Goal: Contribute content: Add original content to the website for others to see

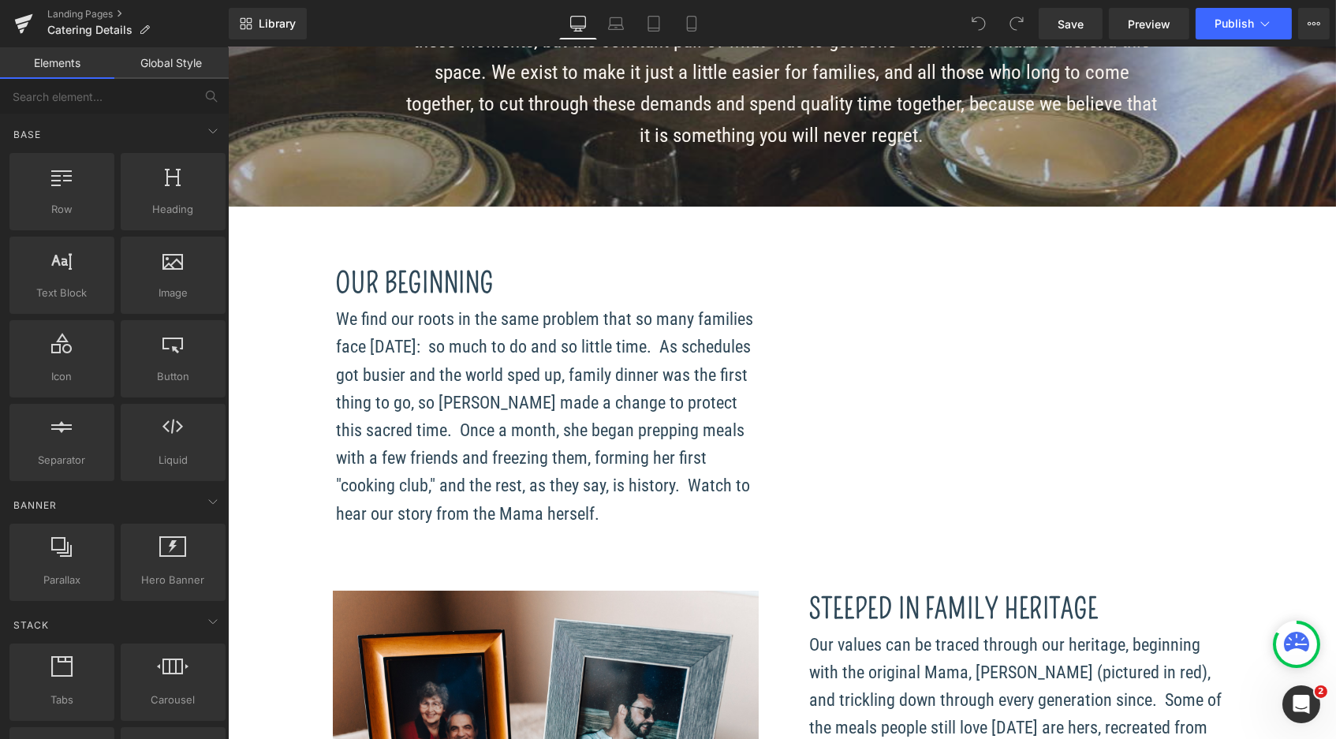
scroll to position [359, 0]
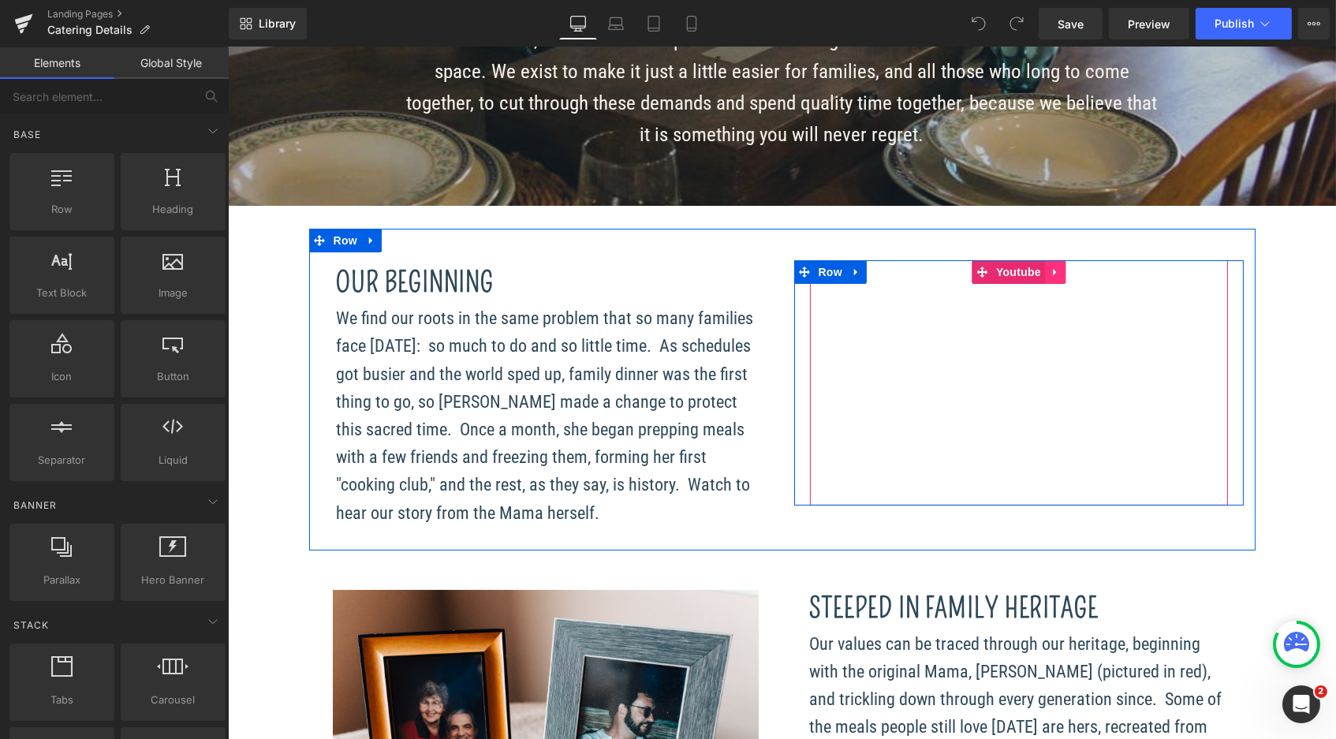
click at [1051, 275] on icon at bounding box center [1054, 273] width 11 height 12
click at [1061, 278] on link at bounding box center [1065, 272] width 21 height 24
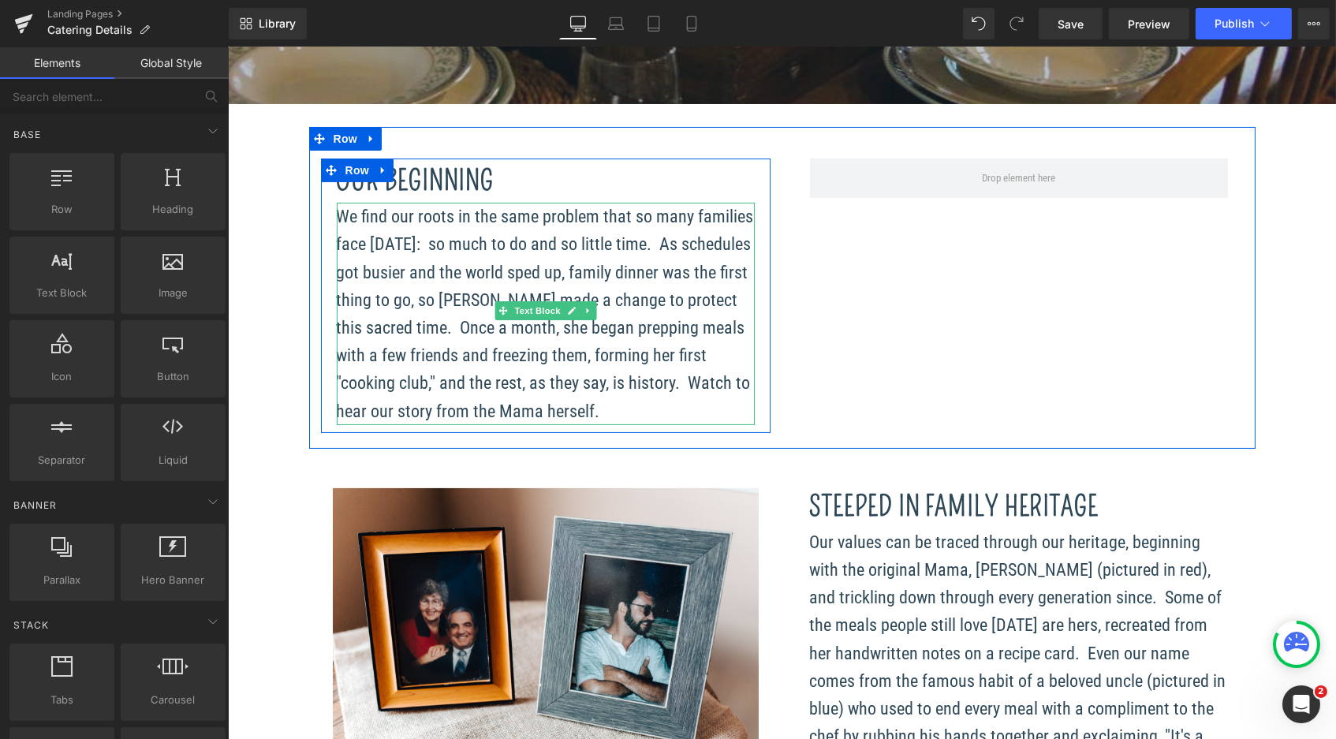
scroll to position [445, 0]
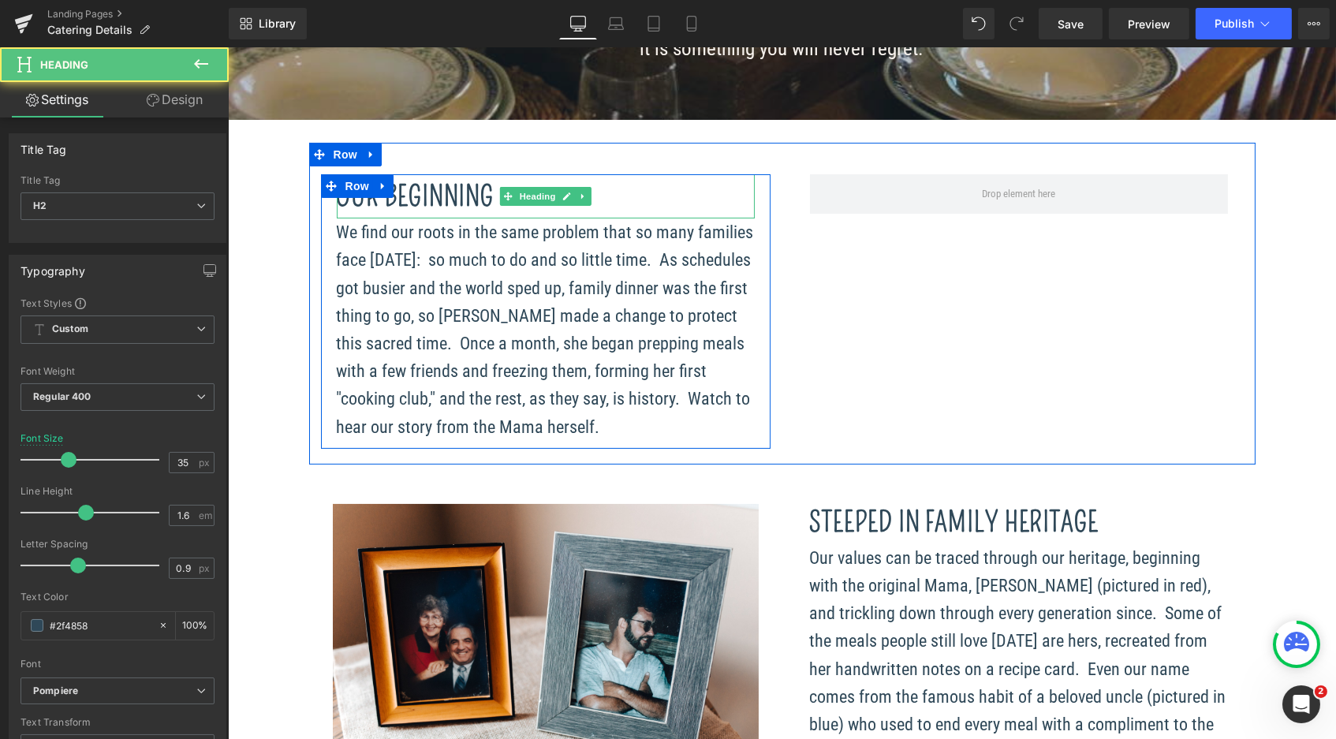
click at [479, 192] on font "Our BEGINNING" at bounding box center [415, 196] width 158 height 33
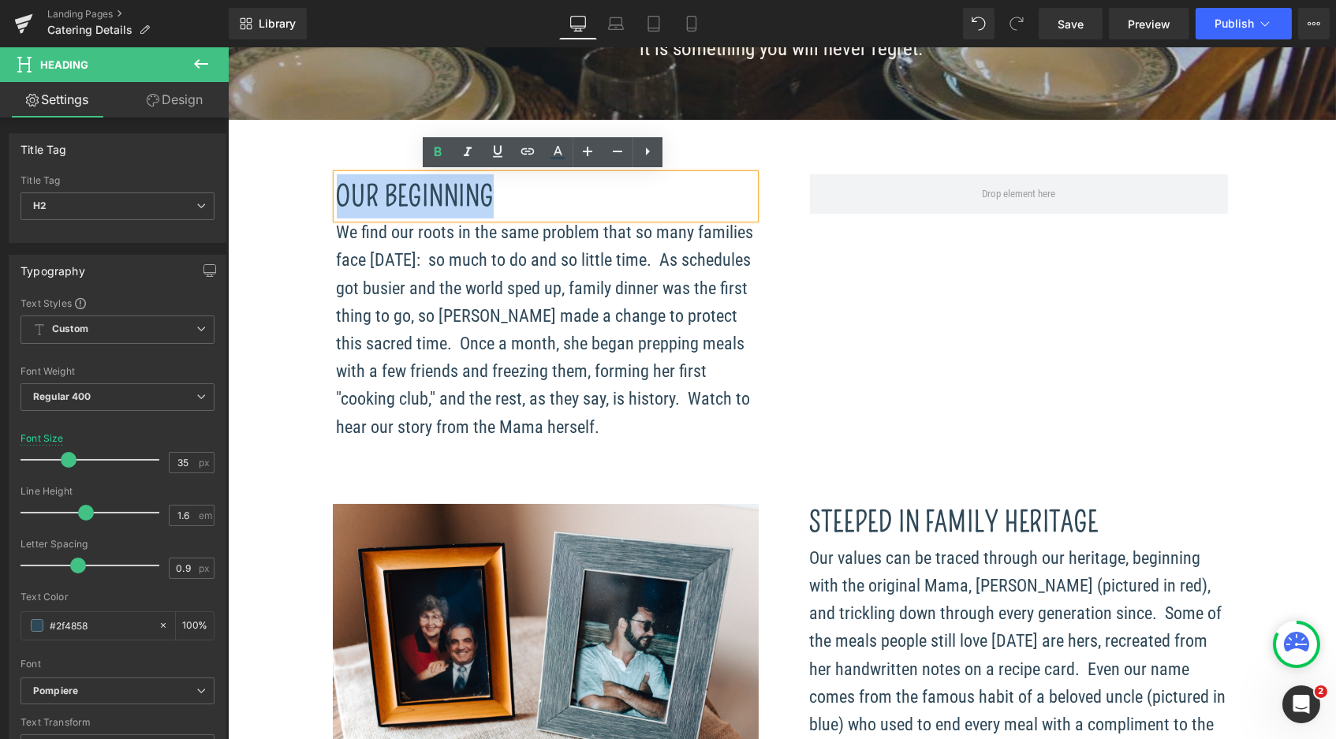
drag, startPoint x: 508, startPoint y: 193, endPoint x: 299, endPoint y: 192, distance: 209.0
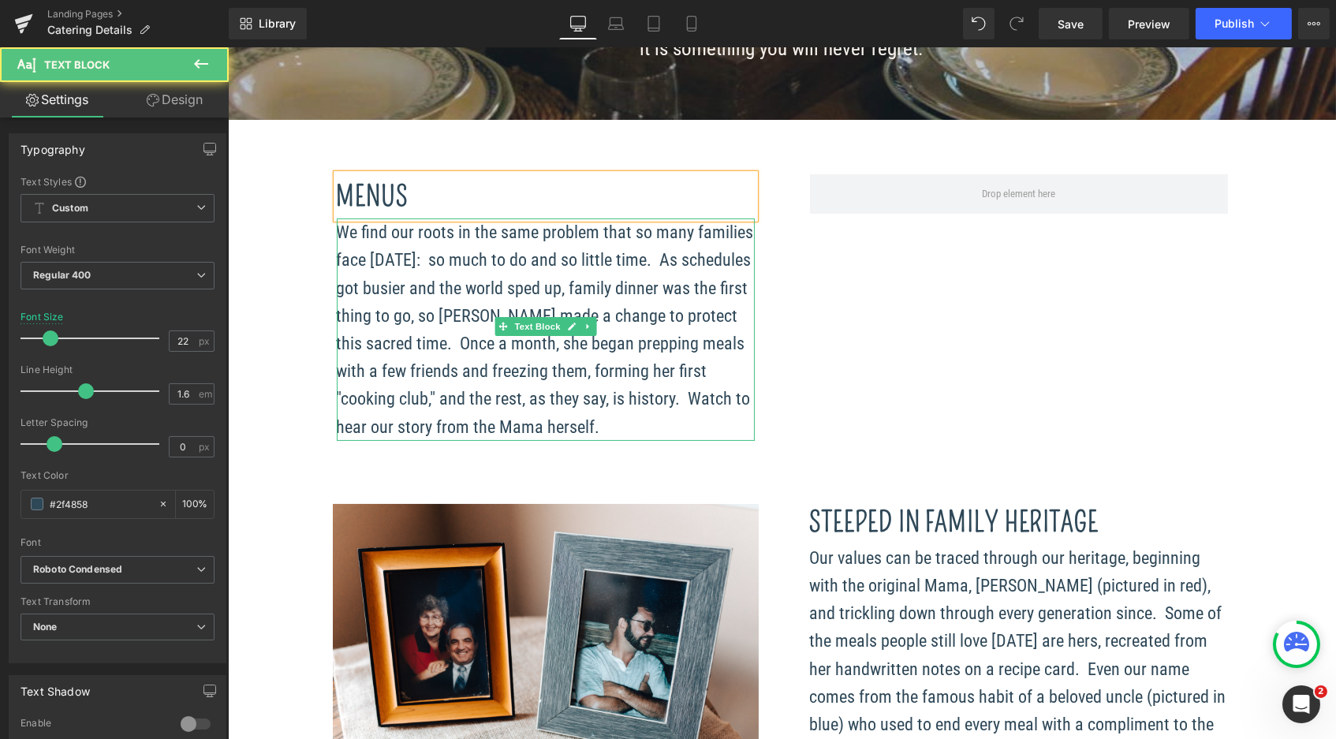
click at [596, 402] on span "We find our roots in the same problem that so many families face [DATE]: so muc…" at bounding box center [544, 329] width 417 height 214
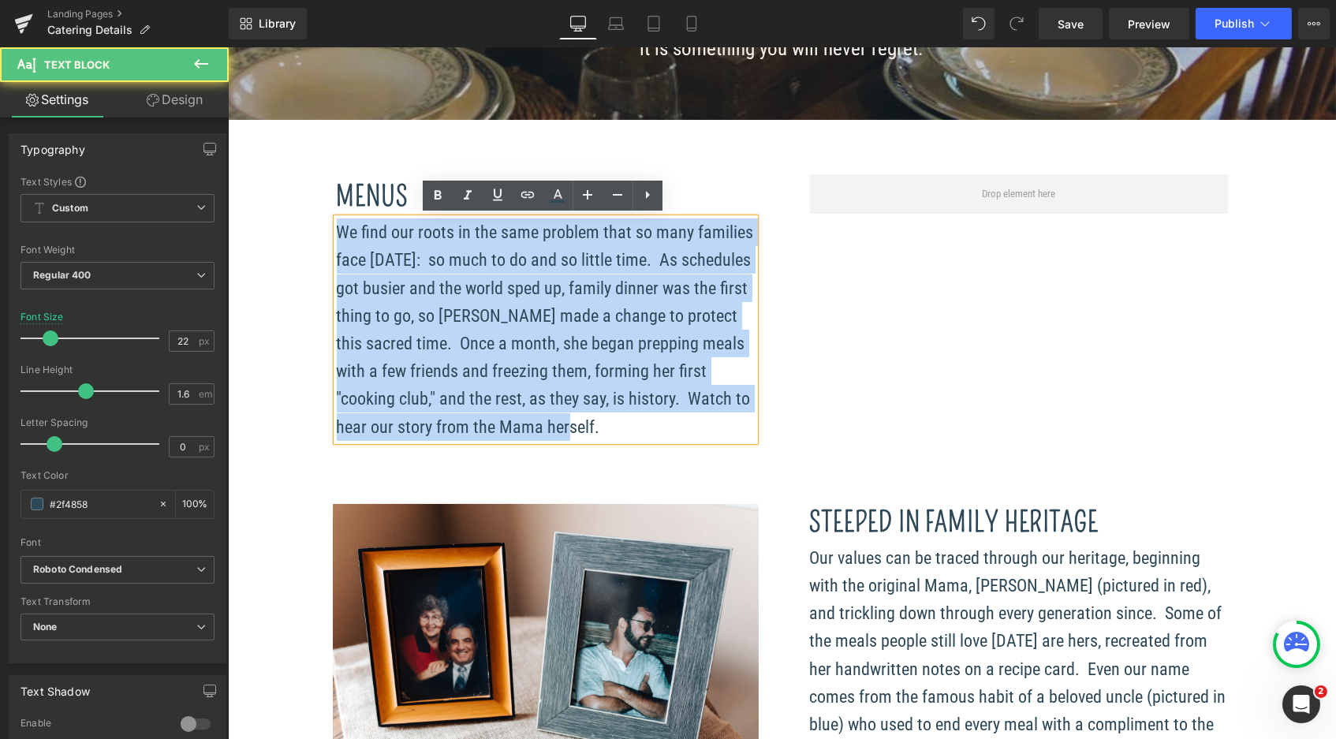
drag, startPoint x: 558, startPoint y: 421, endPoint x: 317, endPoint y: 233, distance: 305.2
click at [320, 233] on div "Menus Heading We find our roots in the same problem that so many families face …" at bounding box center [545, 307] width 450 height 267
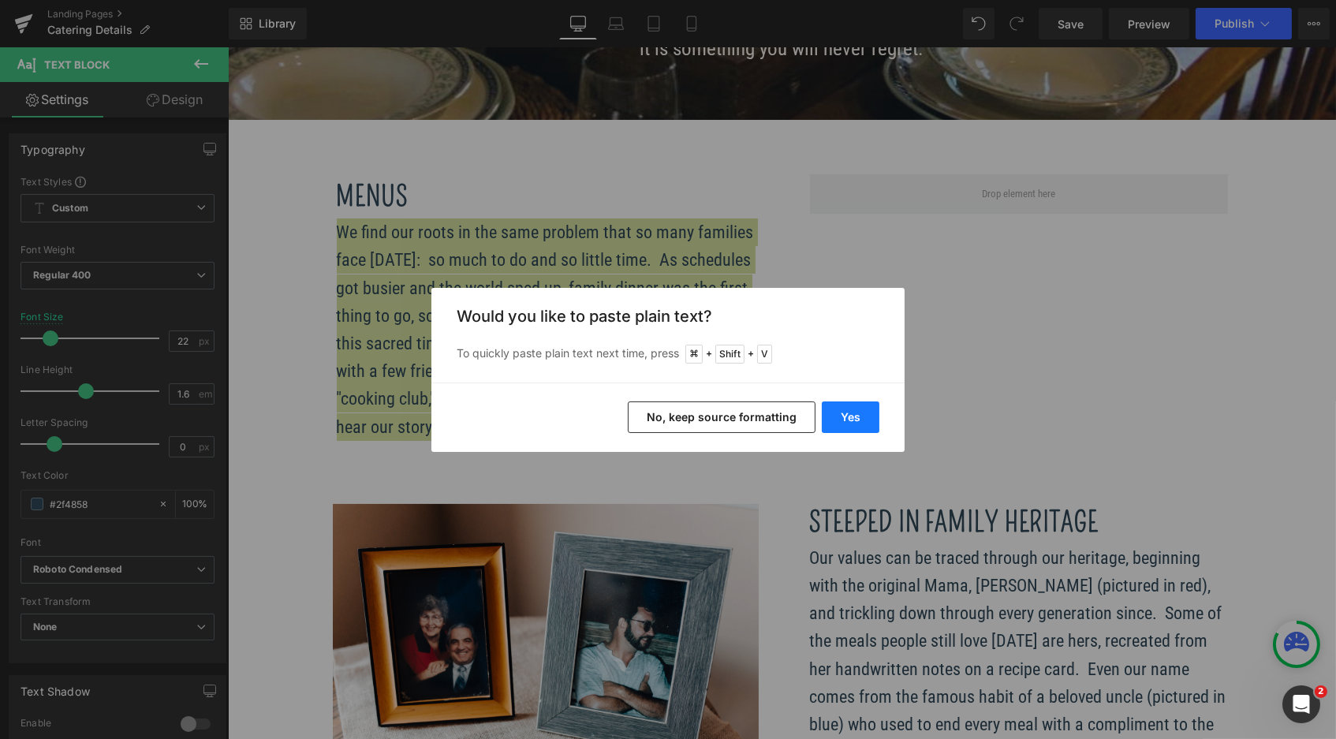
click at [851, 428] on button "Yes" at bounding box center [851, 418] width 58 height 32
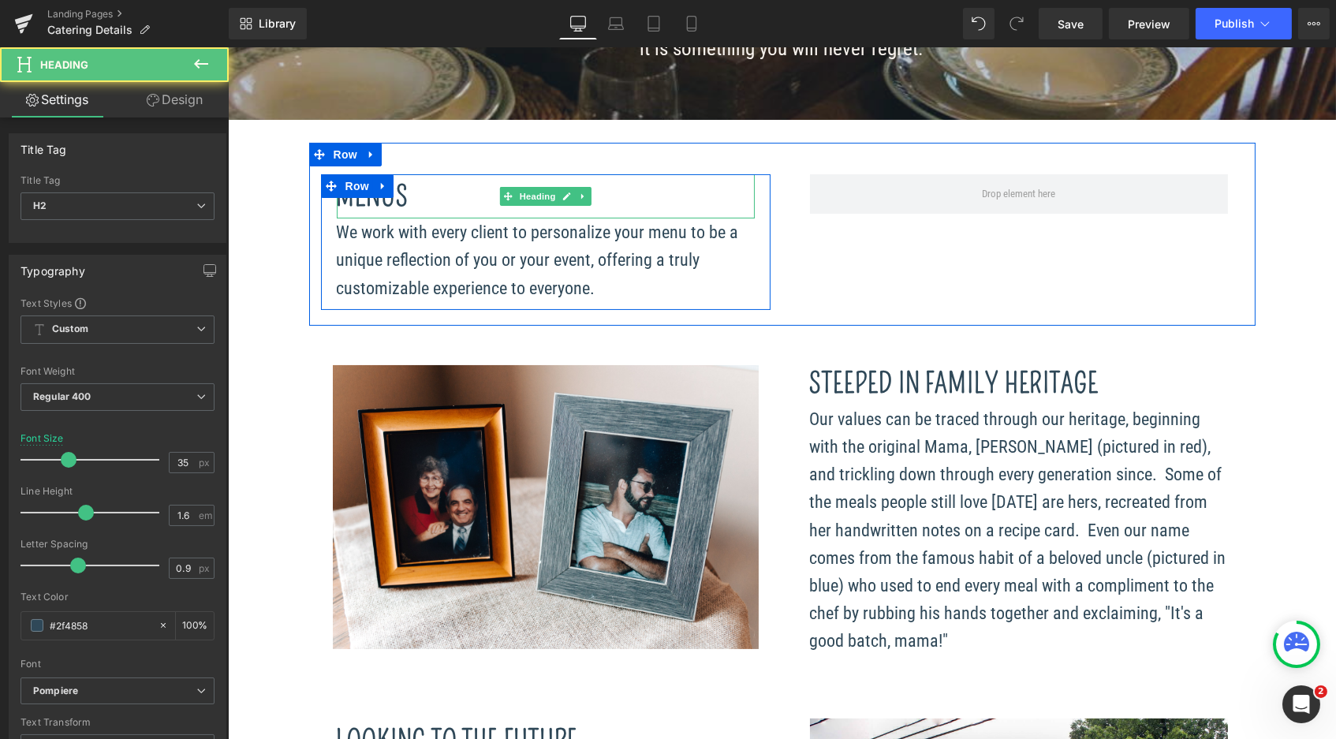
click at [431, 196] on h2 "Menus" at bounding box center [545, 196] width 418 height 44
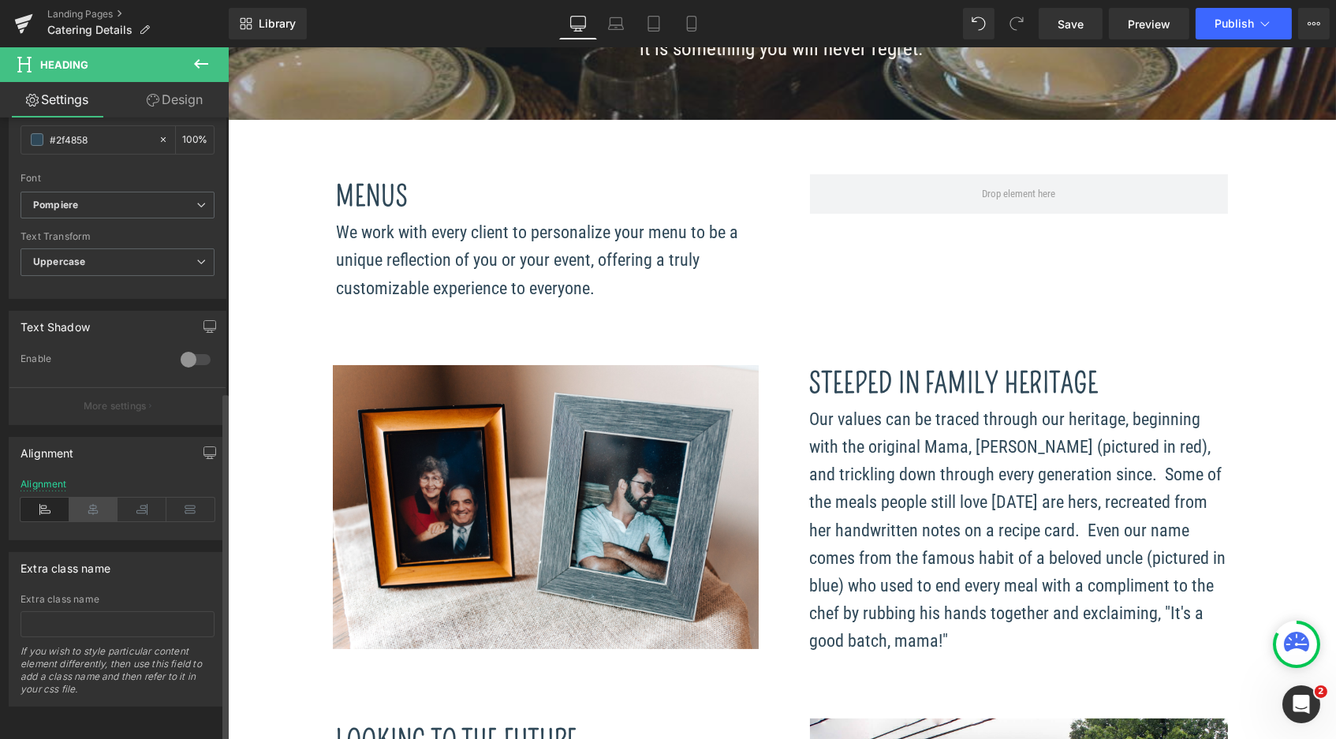
scroll to position [486, 0]
click at [96, 498] on icon at bounding box center [93, 510] width 49 height 24
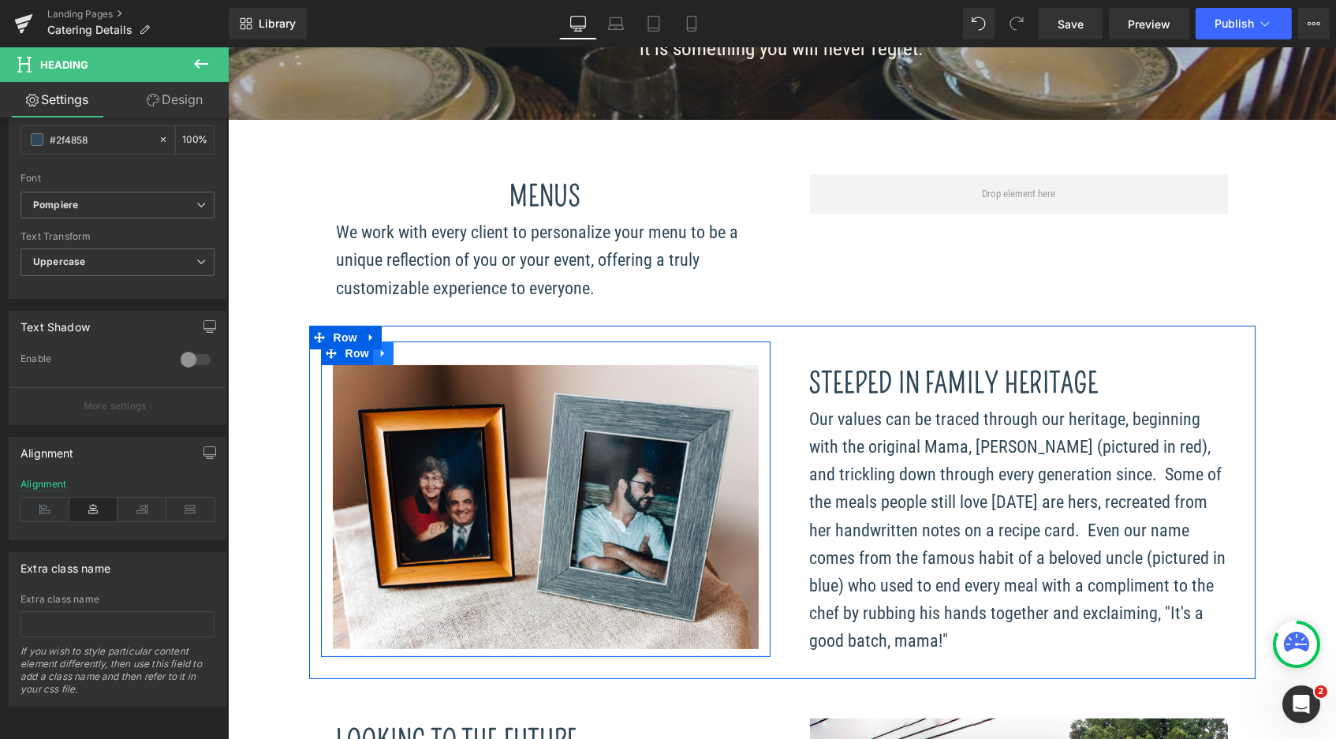
click at [378, 351] on icon at bounding box center [382, 353] width 11 height 12
click at [418, 349] on icon at bounding box center [423, 353] width 11 height 11
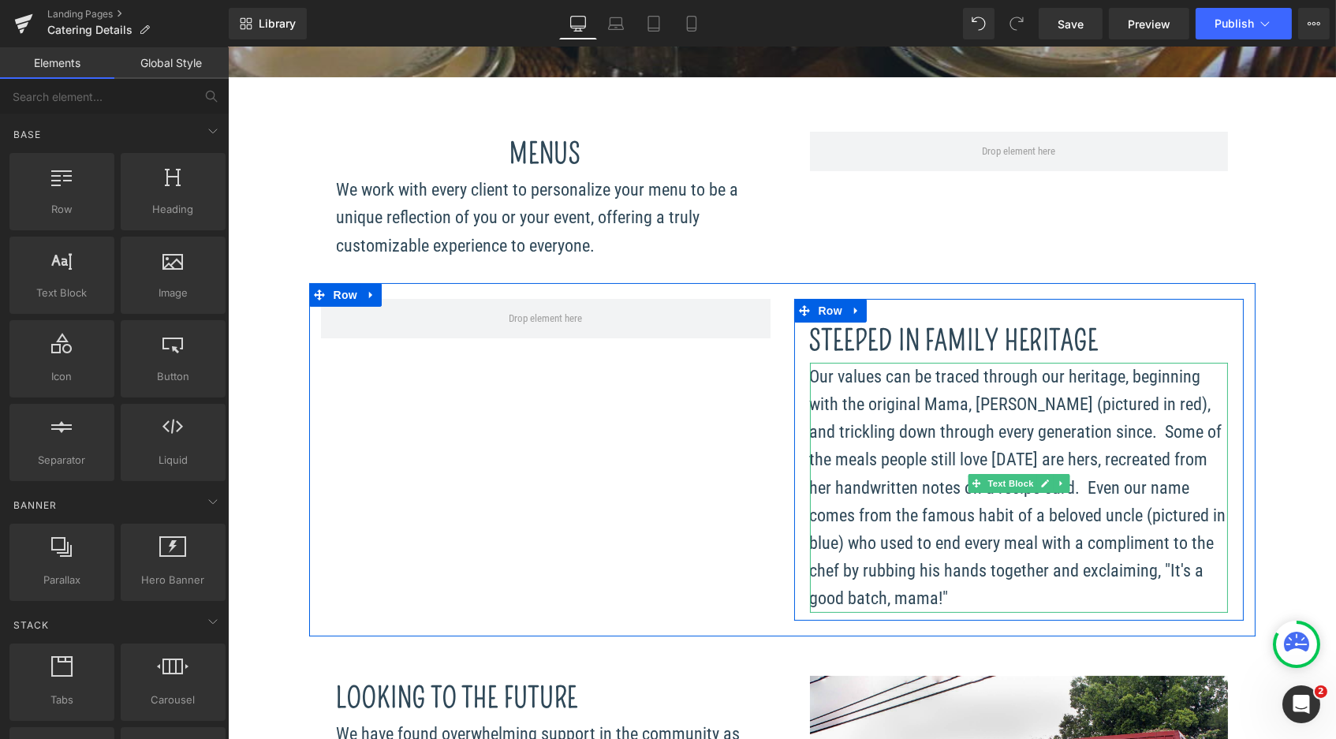
scroll to position [490, 0]
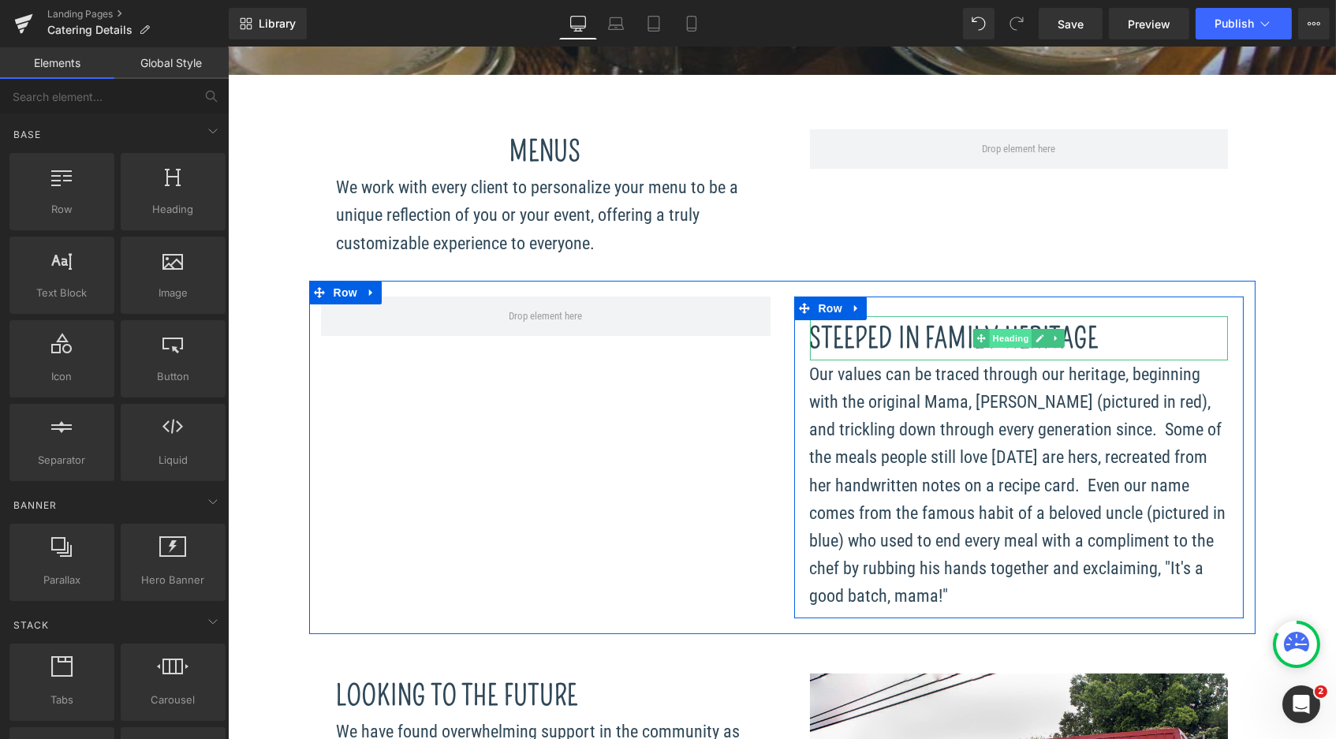
click at [988, 337] on span "Heading" at bounding box center [1009, 338] width 43 height 19
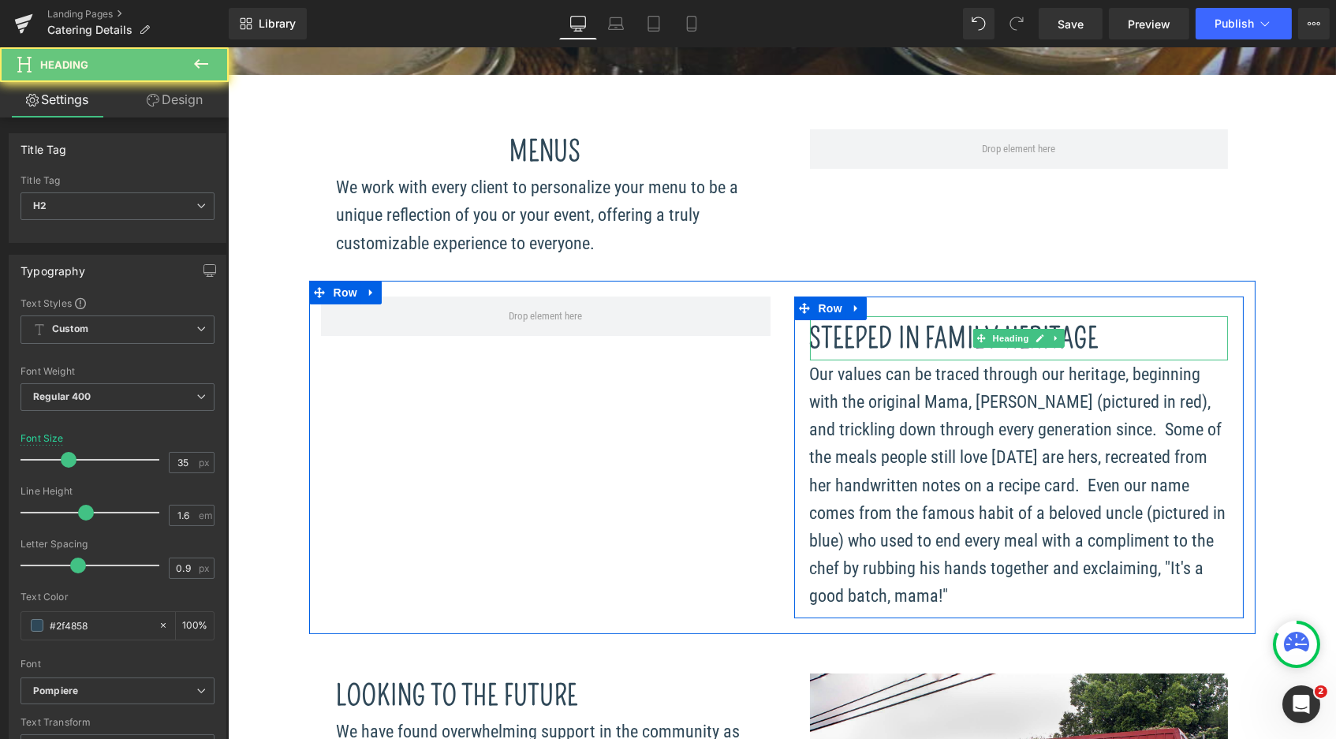
click at [1167, 337] on h2 "Steeped In Family Heritage" at bounding box center [1018, 338] width 418 height 44
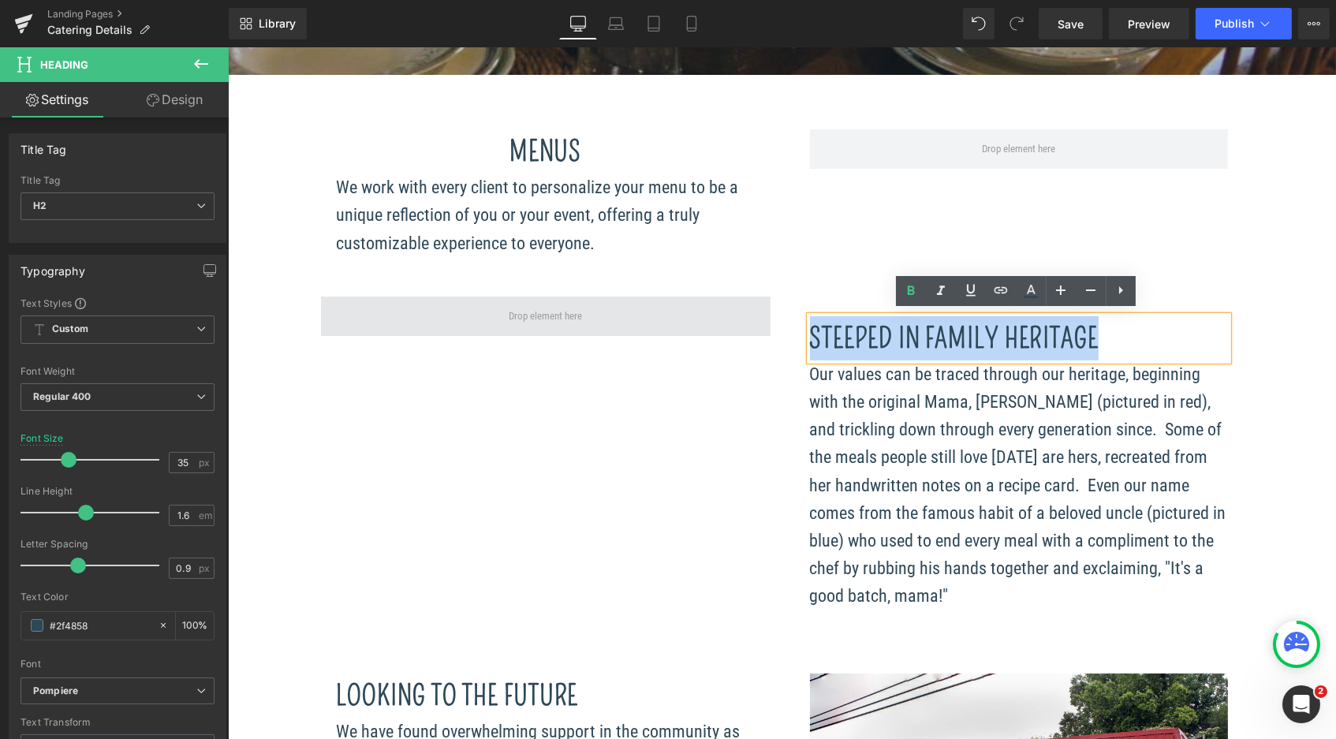
drag, startPoint x: 1148, startPoint y: 333, endPoint x: 723, endPoint y: 329, distance: 424.4
click at [723, 329] on div "Steeped In Family Heritage Heading Our values can be traced through our heritag…" at bounding box center [781, 457] width 947 height 353
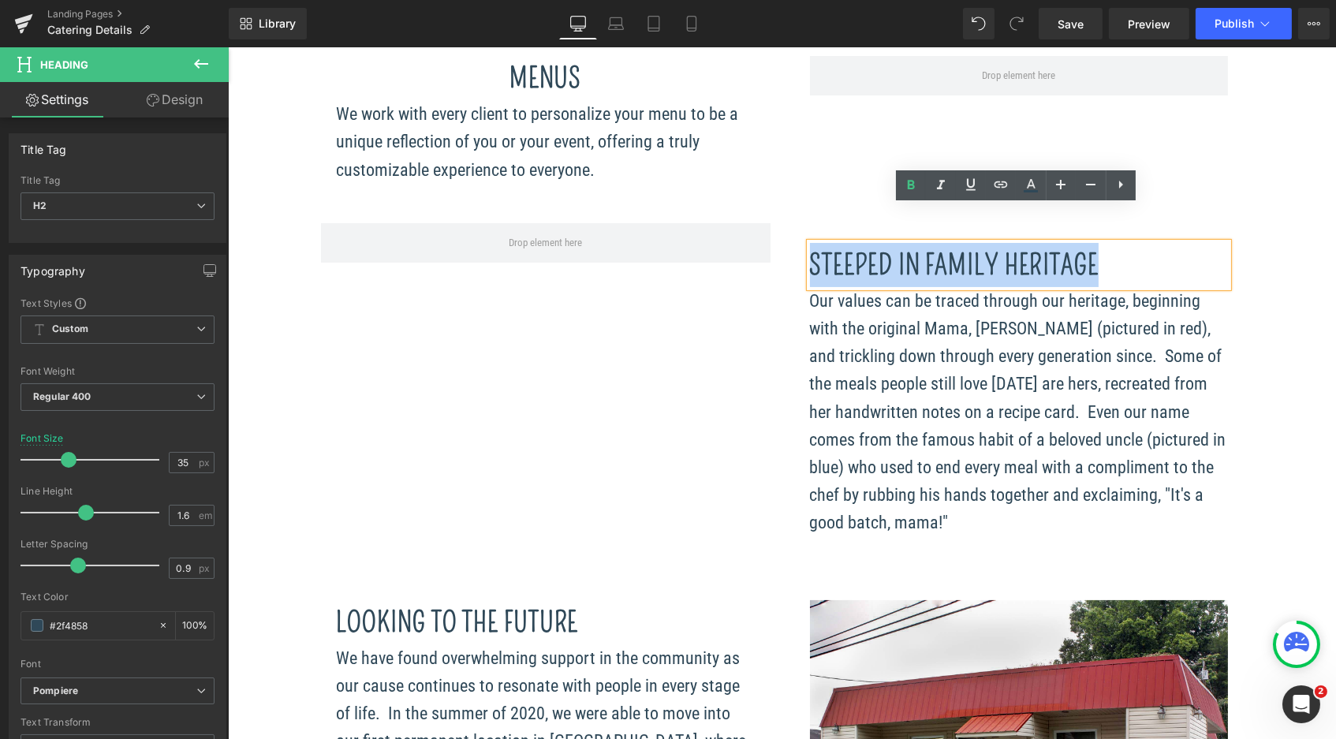
scroll to position [558, 0]
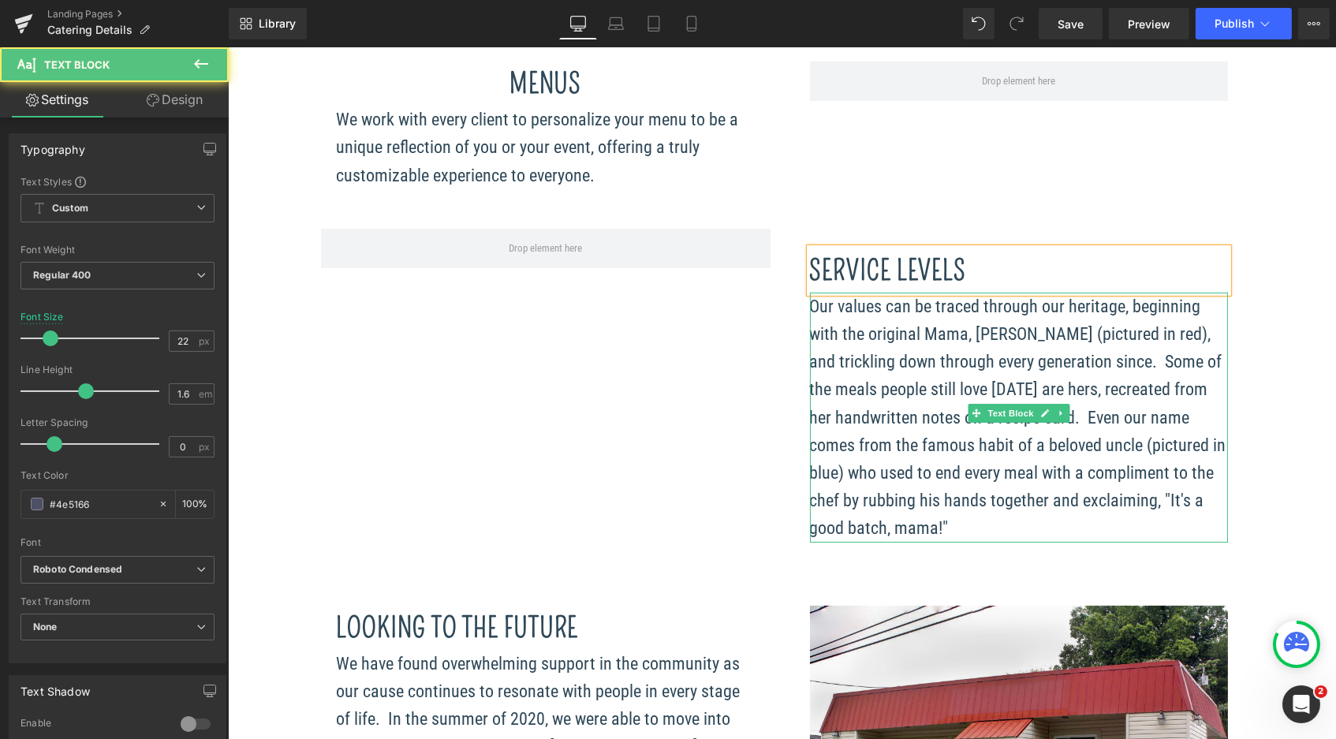
click at [907, 513] on p "Our values can be traced through our heritage, beginning with the original Mama…" at bounding box center [1018, 418] width 418 height 250
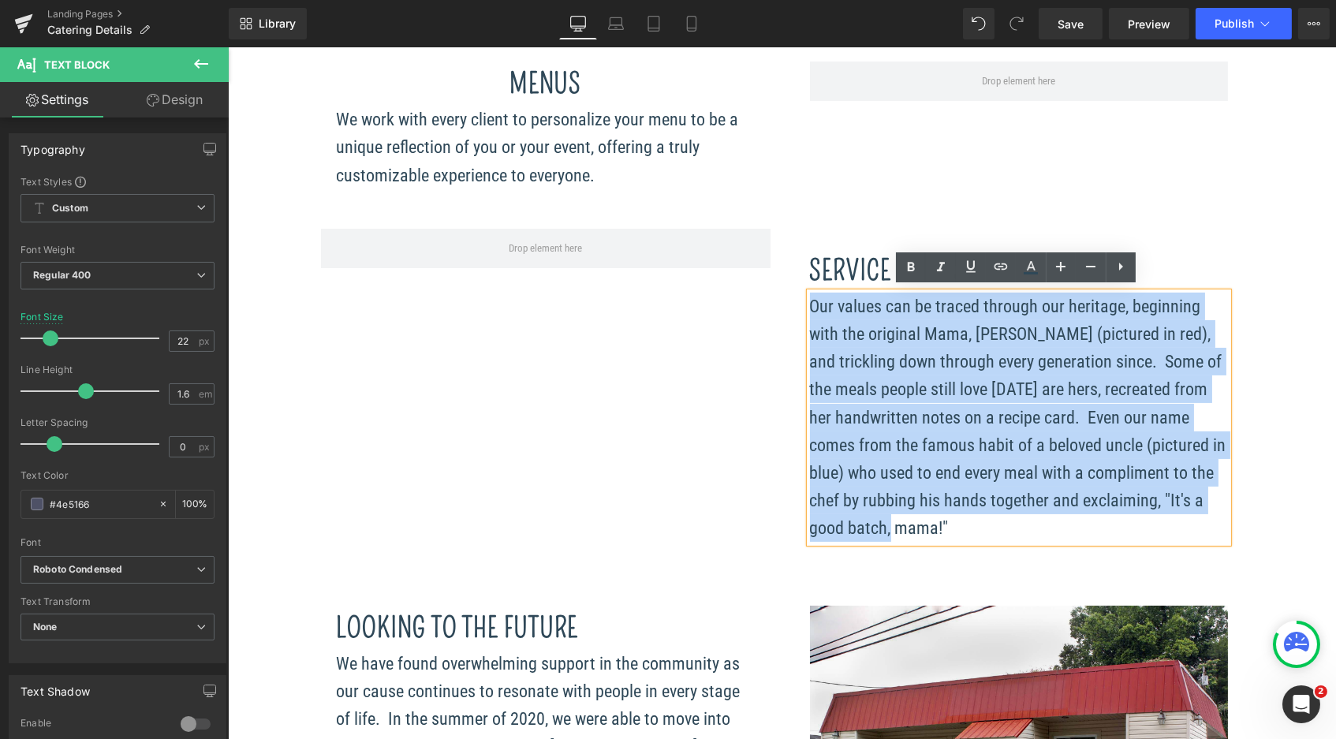
drag, startPoint x: 907, startPoint y: 513, endPoint x: 797, endPoint y: 301, distance: 239.2
click at [797, 301] on div "Service levels Heading Our values can be traced through our heritage, beginning…" at bounding box center [1019, 395] width 450 height 294
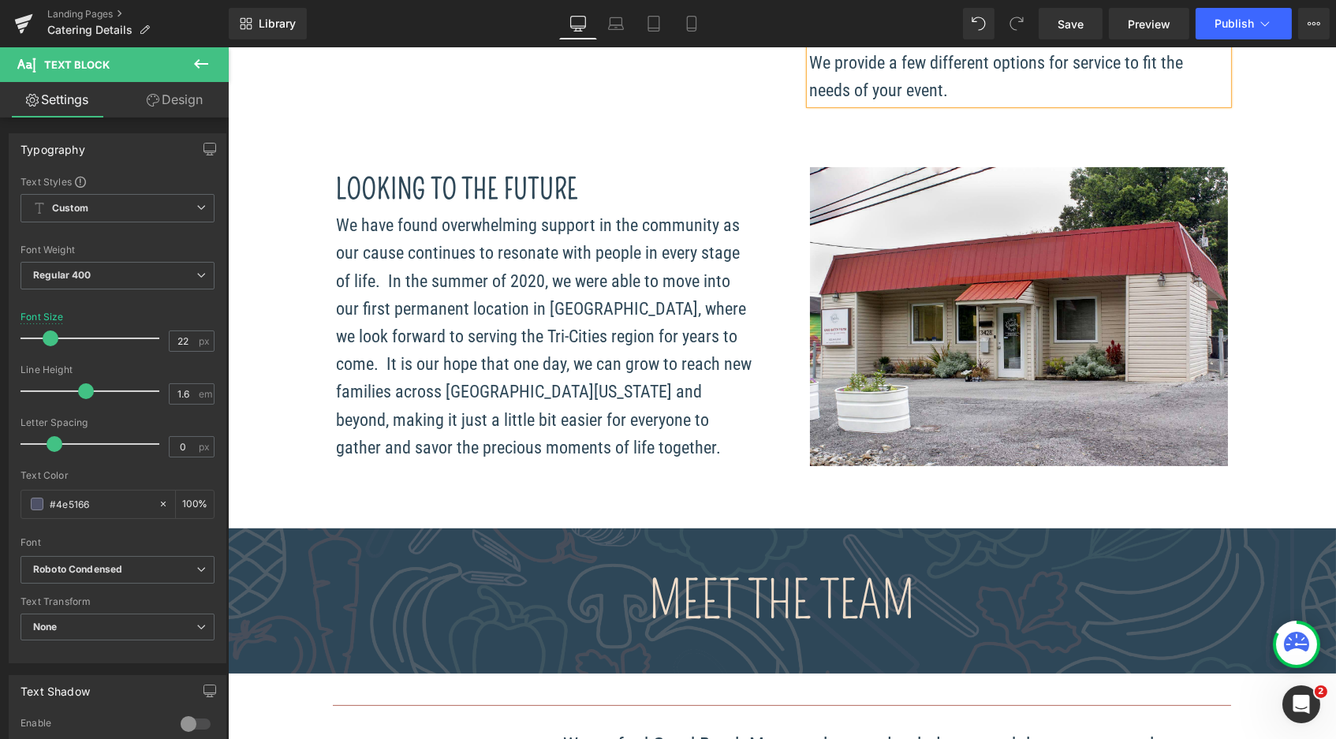
scroll to position [803, 0]
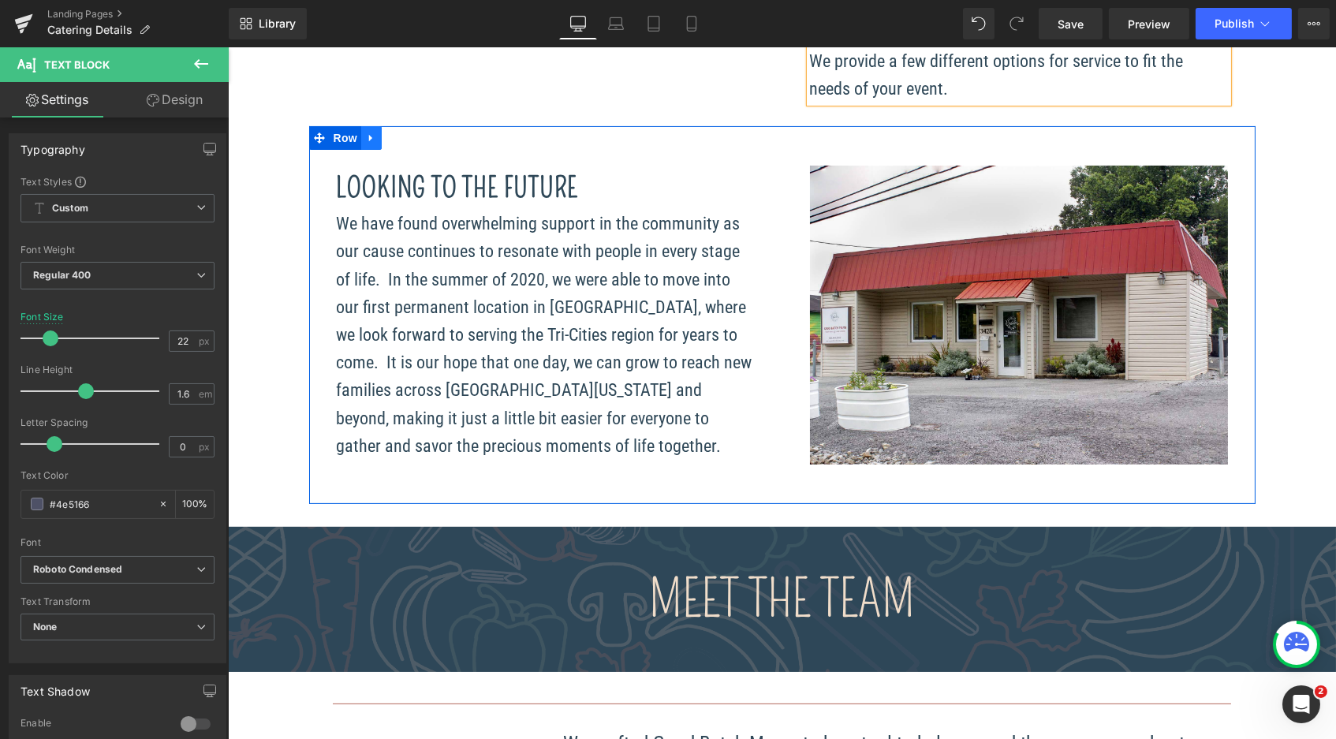
click at [368, 135] on icon at bounding box center [369, 138] width 3 height 7
click at [409, 133] on icon at bounding box center [411, 138] width 11 height 11
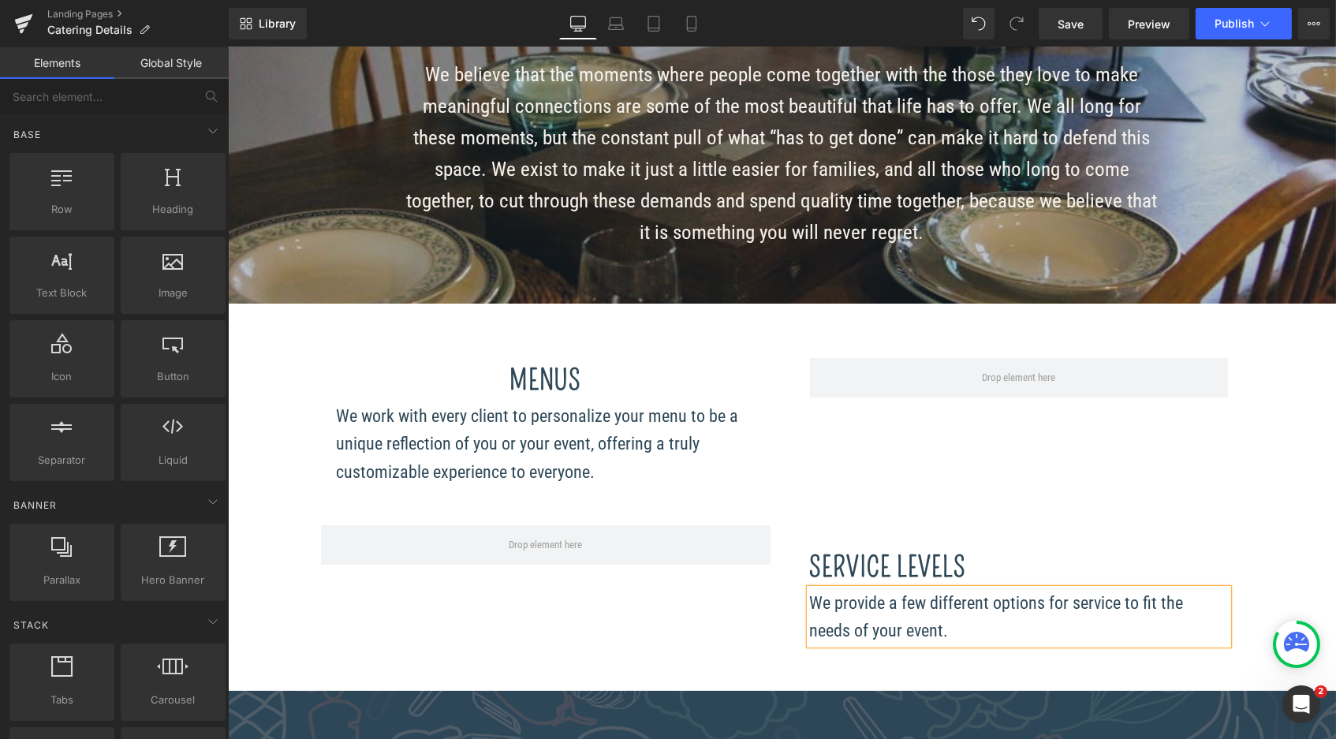
scroll to position [253, 0]
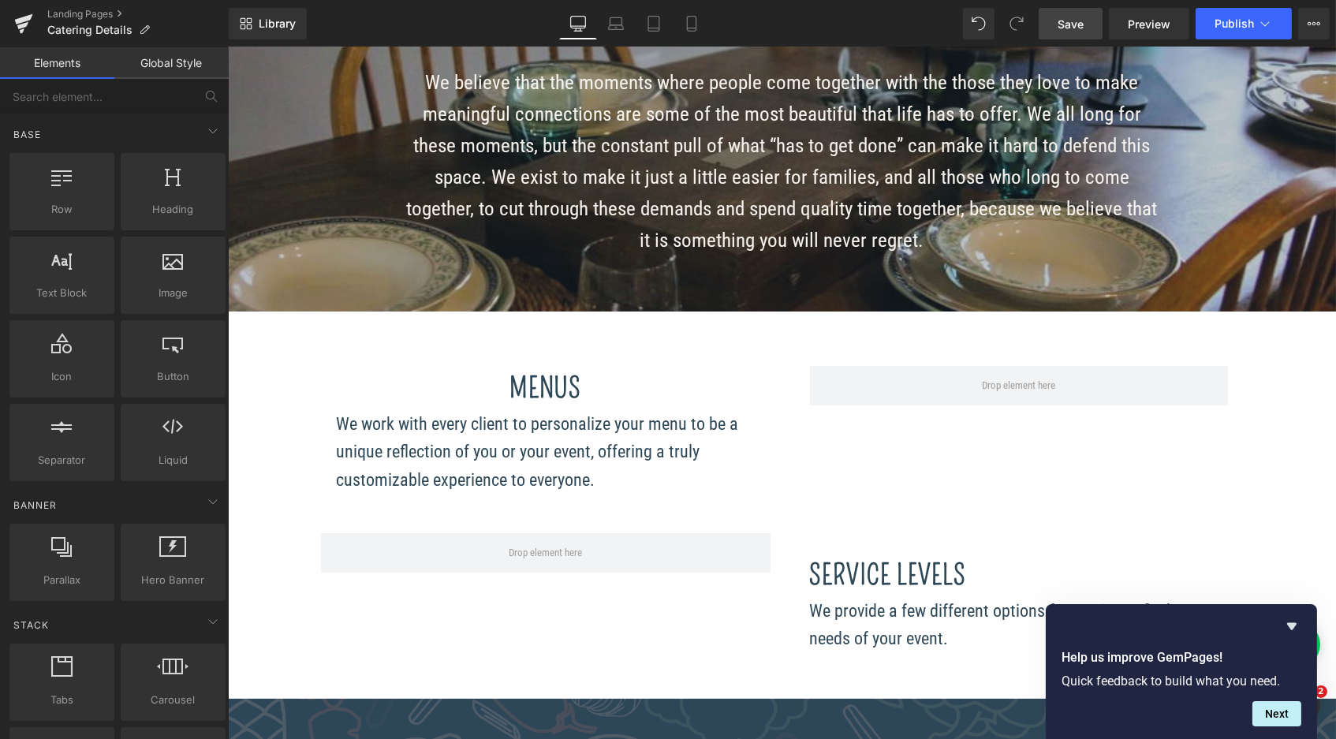
click at [1078, 18] on span "Save" at bounding box center [1071, 24] width 26 height 17
